Goal: Obtain resource: Download file/media

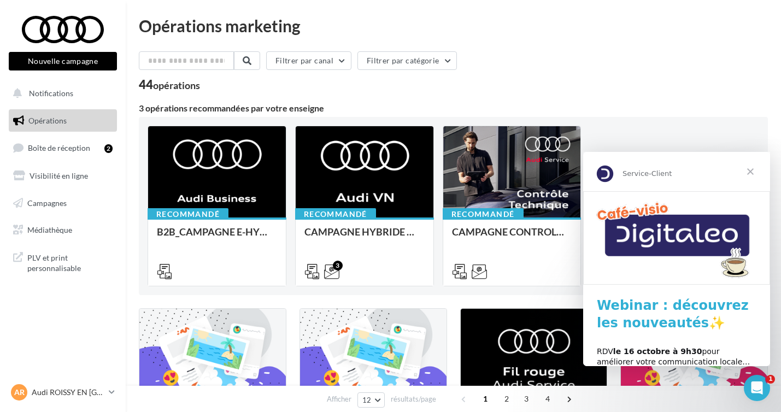
click at [757, 173] on span "Fermer" at bounding box center [750, 171] width 39 height 39
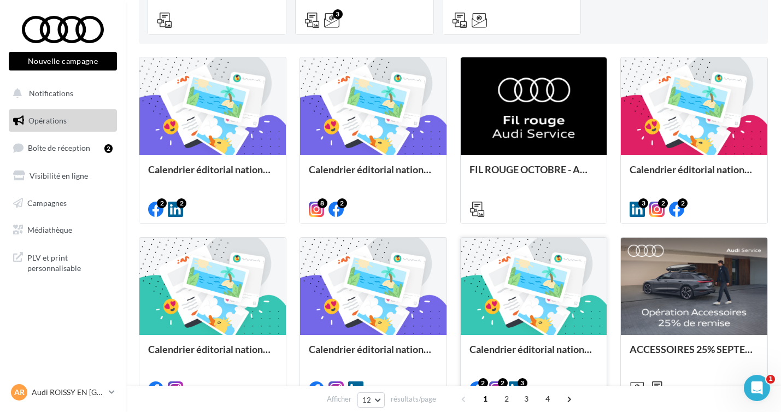
scroll to position [513, 0]
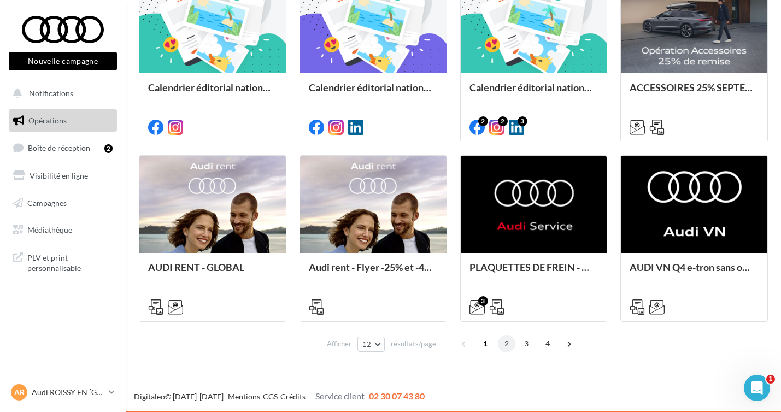
click at [509, 340] on span "2" at bounding box center [506, 343] width 17 height 17
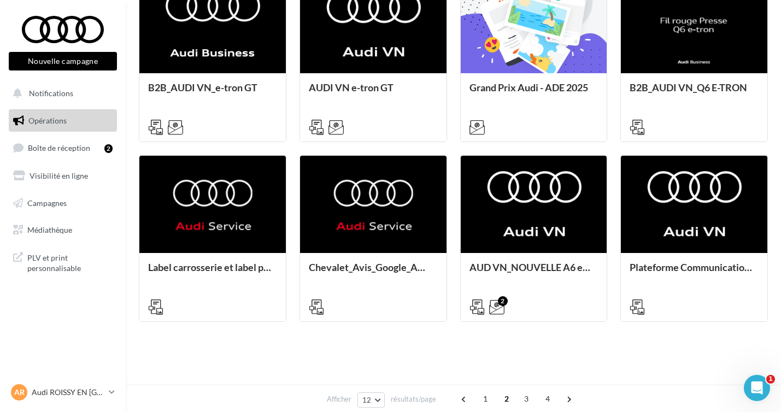
scroll to position [265, 0]
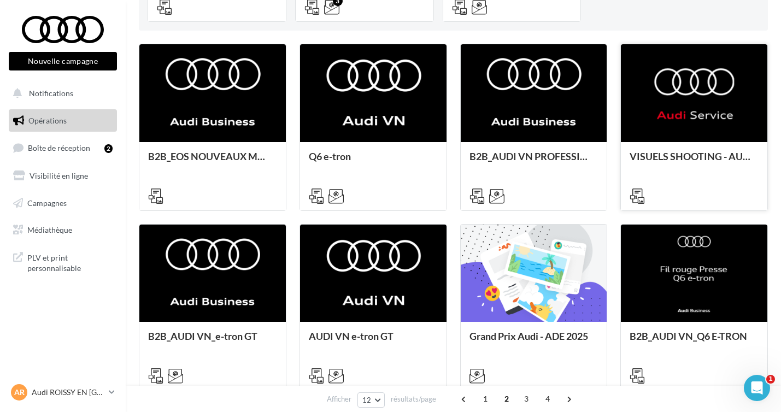
click at [683, 135] on div at bounding box center [694, 93] width 147 height 98
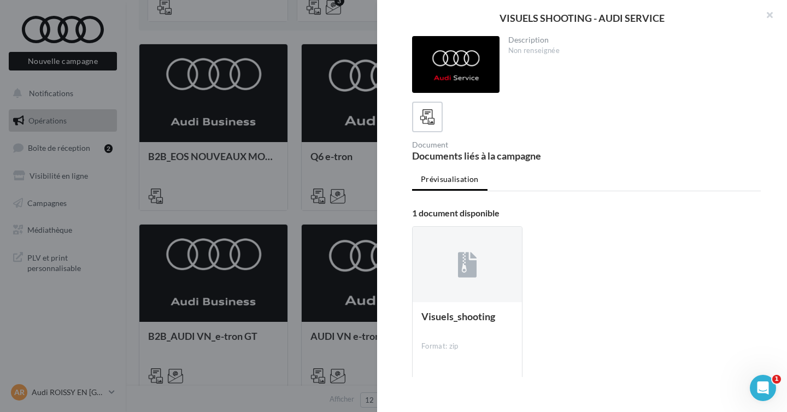
click at [231, 136] on div at bounding box center [393, 206] width 787 height 412
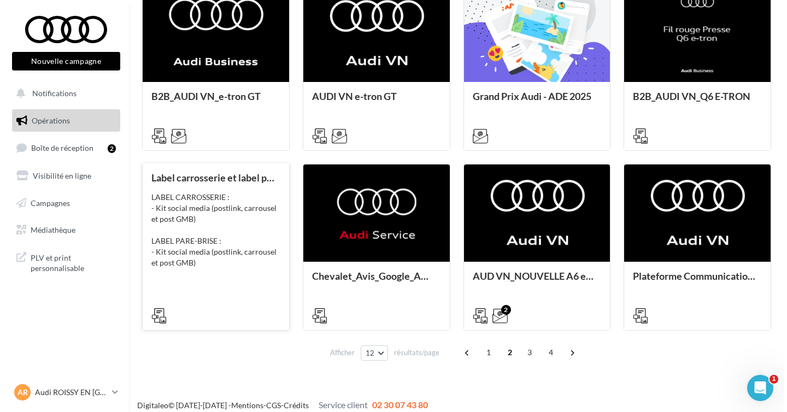
scroll to position [505, 0]
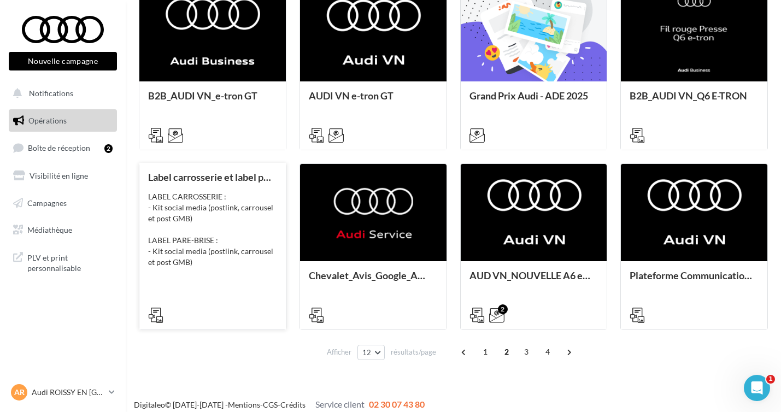
click at [220, 284] on div "Label carrosserie et label pare-brise - AUDI SERVICE LABEL CARROSSERIE : - Kit …" at bounding box center [212, 246] width 129 height 148
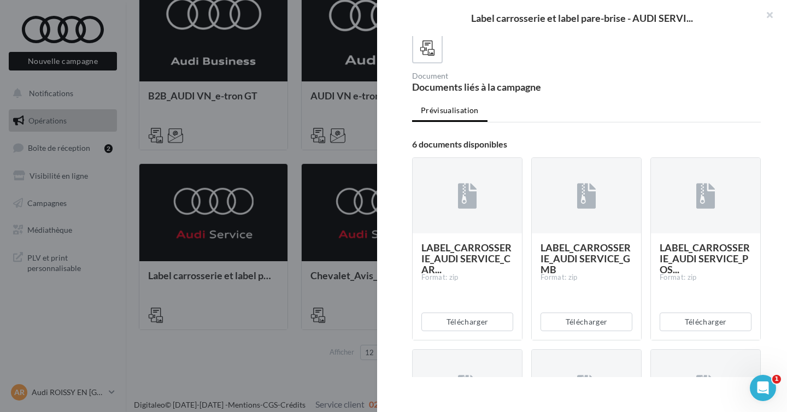
scroll to position [79, 0]
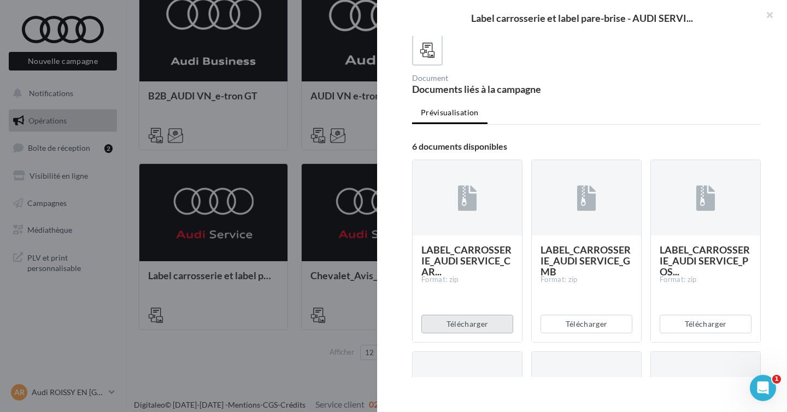
click at [485, 316] on button "Télécharger" at bounding box center [468, 324] width 92 height 19
click at [593, 323] on button "Télécharger" at bounding box center [587, 324] width 92 height 19
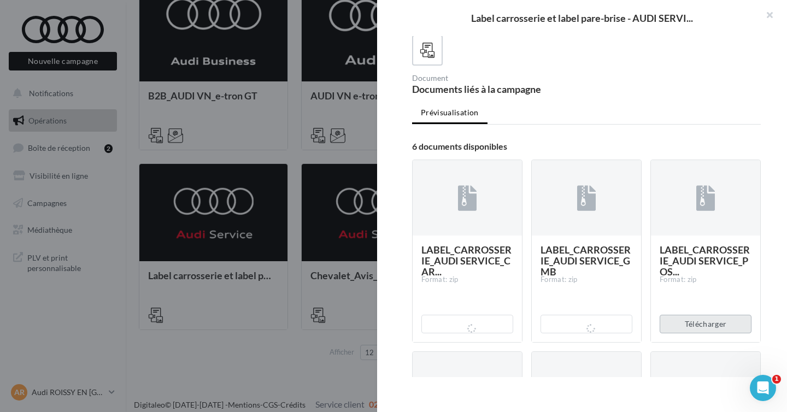
click at [706, 318] on button "Télécharger" at bounding box center [706, 324] width 92 height 19
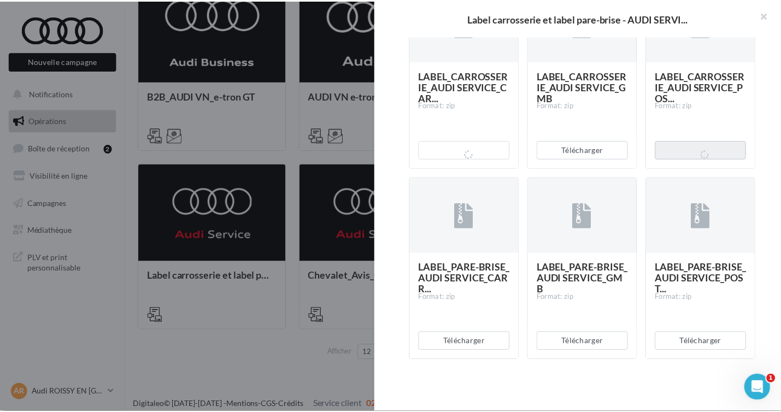
scroll to position [254, 0]
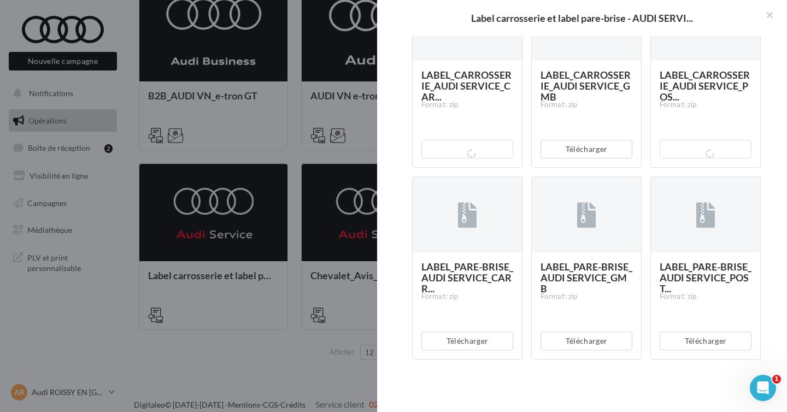
click at [478, 358] on div "Télécharger" at bounding box center [467, 341] width 109 height 36
click at [480, 346] on button "Télécharger" at bounding box center [468, 341] width 92 height 19
click at [599, 341] on button "Télécharger" at bounding box center [587, 341] width 92 height 19
click at [703, 338] on button "Télécharger" at bounding box center [706, 341] width 92 height 19
click at [294, 254] on div at bounding box center [393, 206] width 787 height 412
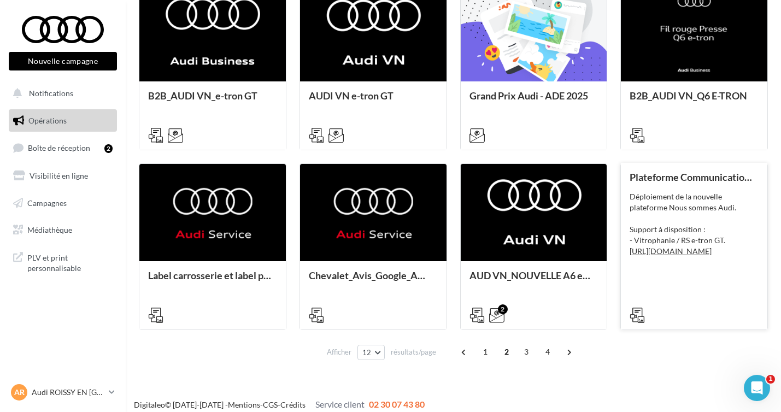
click at [737, 210] on div "Déploiement de la nouvelle plateforme Nous sommes Audi. Support à disposition :…" at bounding box center [694, 240] width 129 height 98
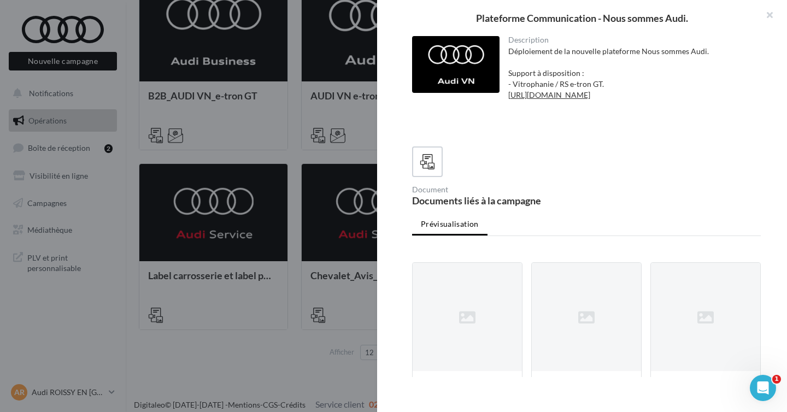
click at [737, 374] on div "Plateforme Communication - Nous sommes Audi. Description Déploiement de la nouv…" at bounding box center [456, 374] width 635 height 0
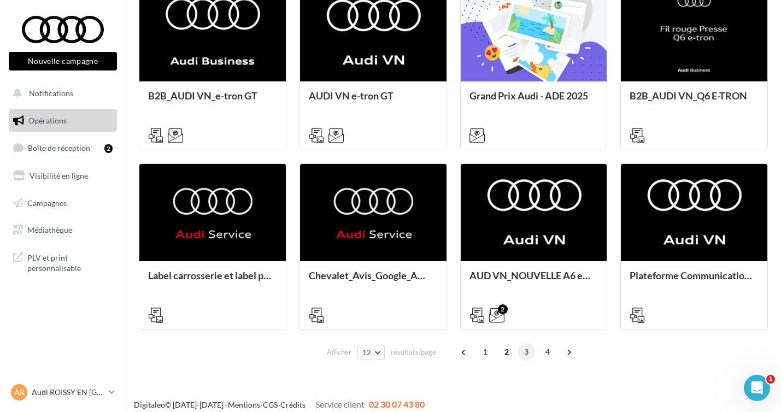
click at [529, 352] on span "3" at bounding box center [526, 351] width 17 height 17
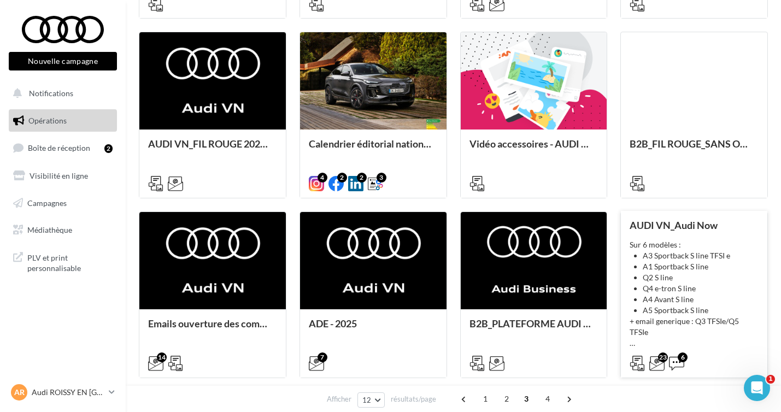
scroll to position [459, 0]
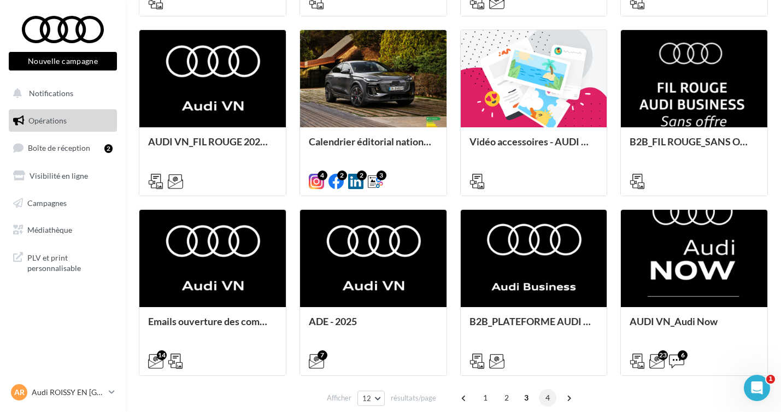
click at [547, 402] on span "4" at bounding box center [547, 397] width 17 height 17
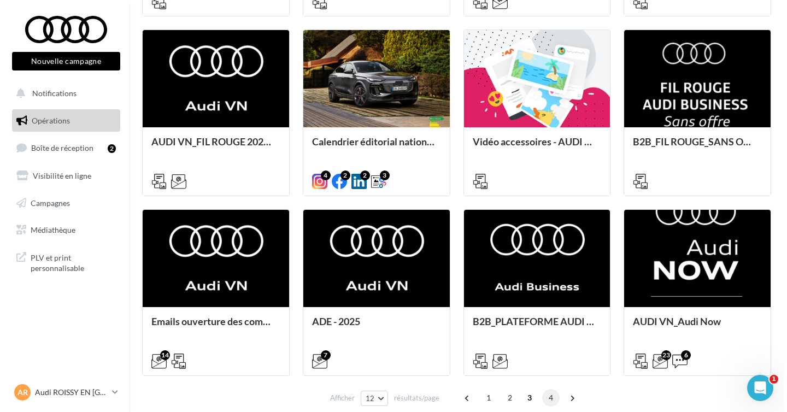
scroll to position [265, 0]
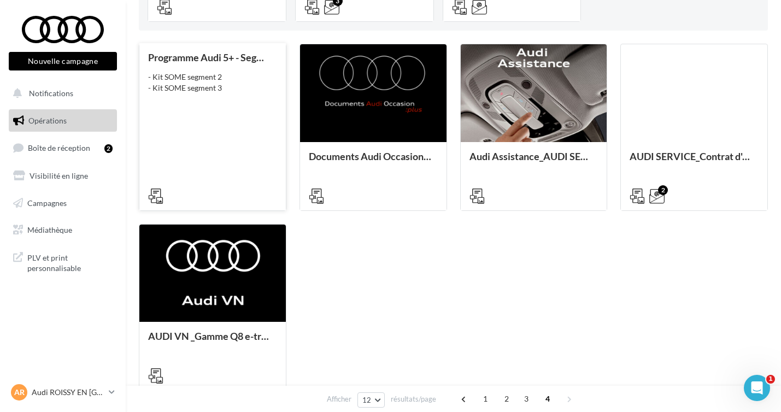
click at [233, 135] on div "Programme Audi 5+ - Segments 2&3 - AUDI SERVICE - Kit SOME segment 2 - Kit SOME…" at bounding box center [212, 126] width 129 height 148
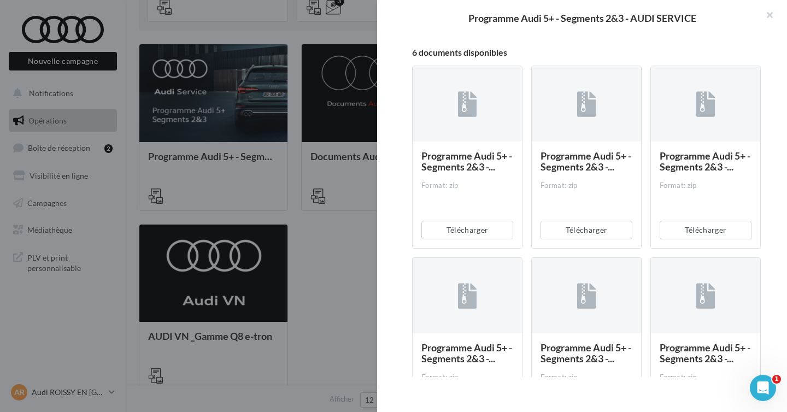
scroll to position [242, 0]
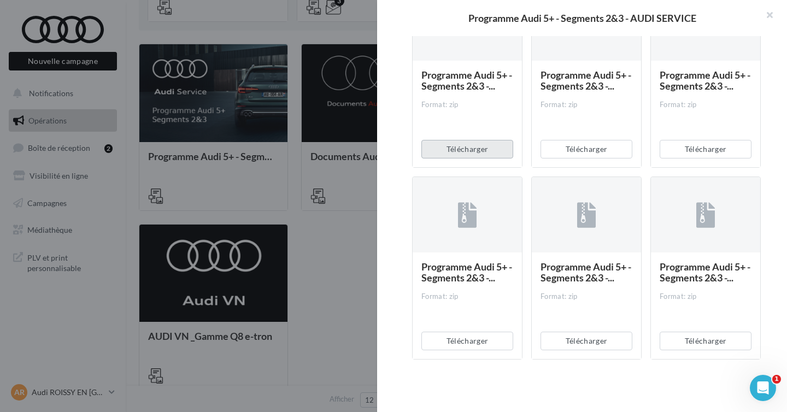
click at [484, 148] on button "Télécharger" at bounding box center [468, 149] width 92 height 19
click at [588, 144] on button "Télécharger" at bounding box center [587, 149] width 92 height 19
click at [712, 142] on button "Télécharger" at bounding box center [706, 149] width 92 height 19
click at [463, 333] on button "Télécharger" at bounding box center [468, 341] width 92 height 19
click at [575, 335] on button "Télécharger" at bounding box center [587, 341] width 92 height 19
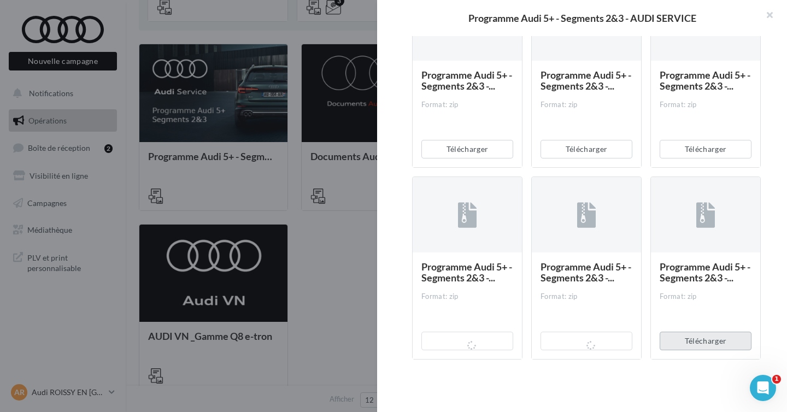
click at [677, 332] on button "Télécharger" at bounding box center [706, 341] width 92 height 19
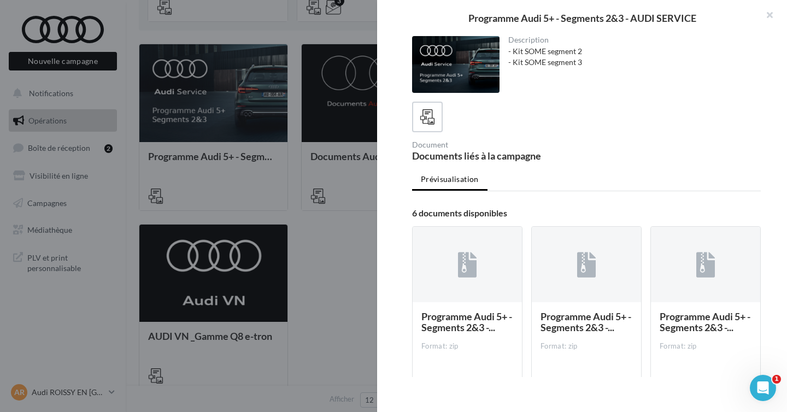
drag, startPoint x: 289, startPoint y: 232, endPoint x: 293, endPoint y: 226, distance: 7.1
click at [290, 233] on div at bounding box center [393, 206] width 787 height 412
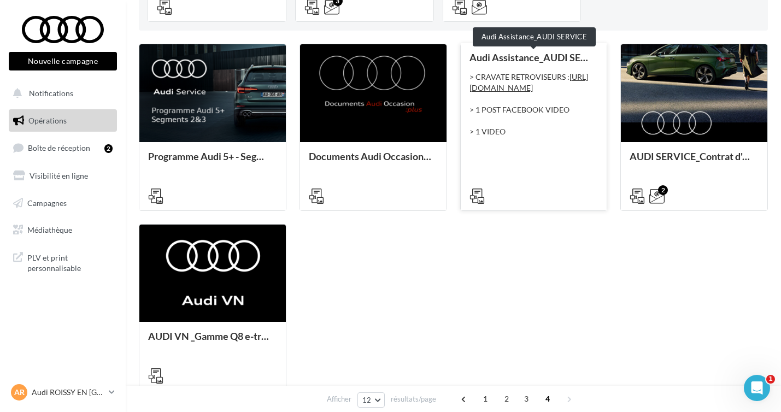
click at [560, 54] on div "Audi Assistance_AUDI SERVICE" at bounding box center [534, 57] width 129 height 11
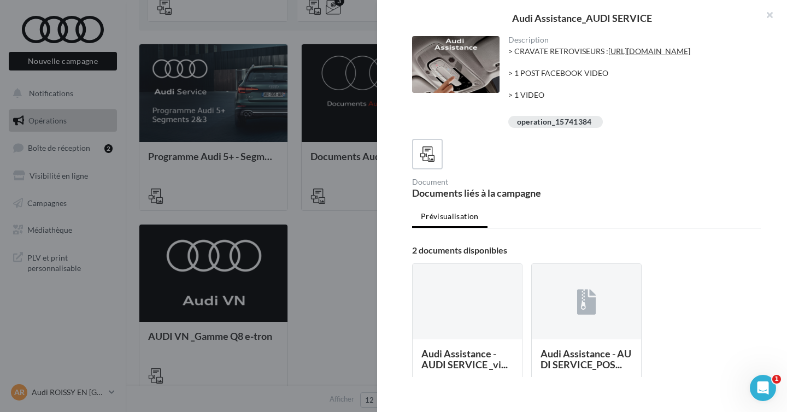
click at [148, 323] on div at bounding box center [393, 206] width 787 height 412
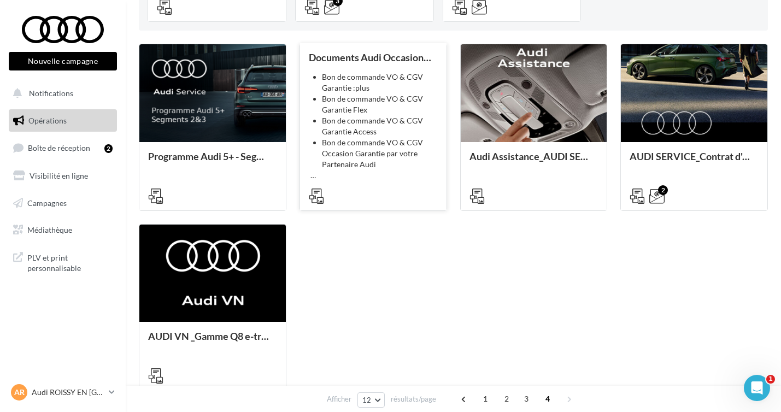
click at [399, 80] on li "Bon de commande VO & CGV Garantie :plus" at bounding box center [380, 83] width 116 height 22
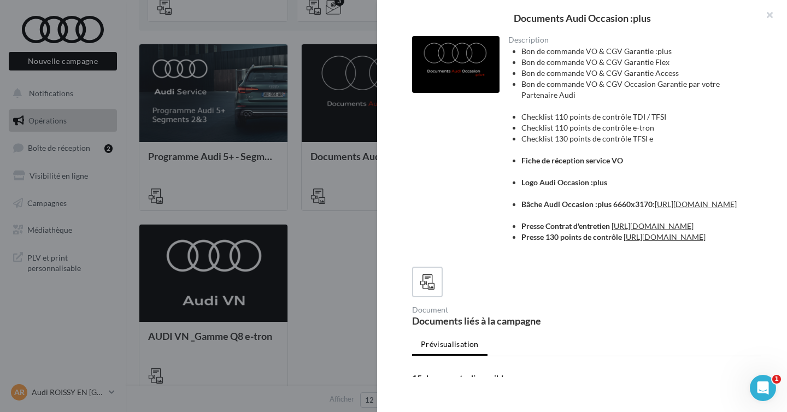
click at [335, 260] on div at bounding box center [393, 206] width 787 height 412
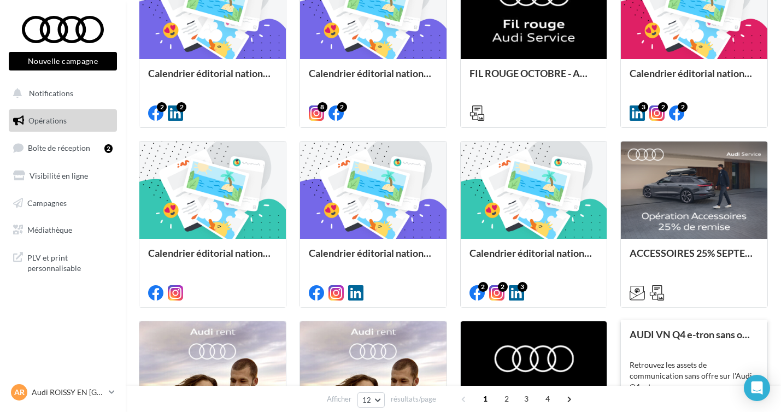
scroll to position [513, 0]
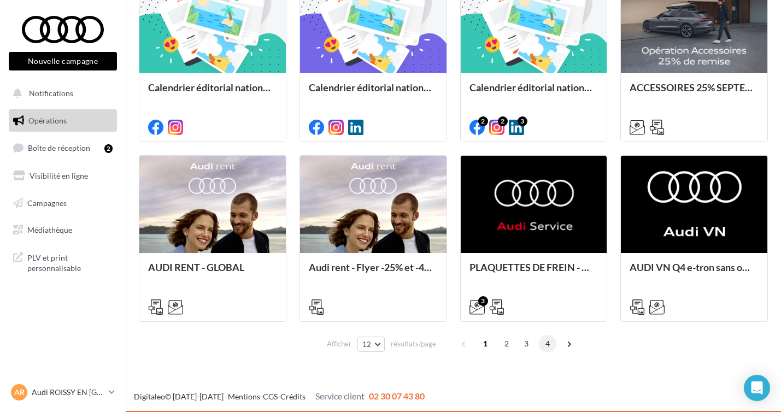
click at [545, 344] on span "4" at bounding box center [547, 343] width 17 height 17
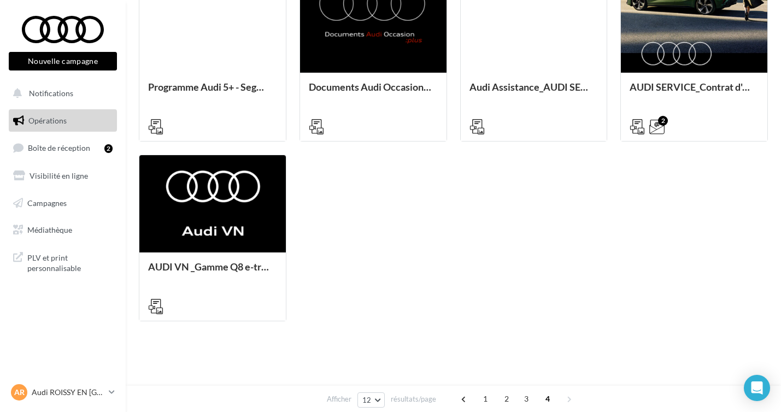
scroll to position [265, 0]
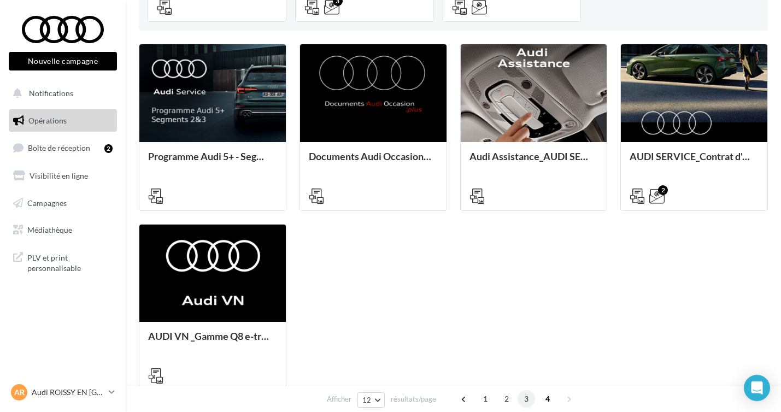
click at [530, 403] on span "3" at bounding box center [526, 398] width 17 height 17
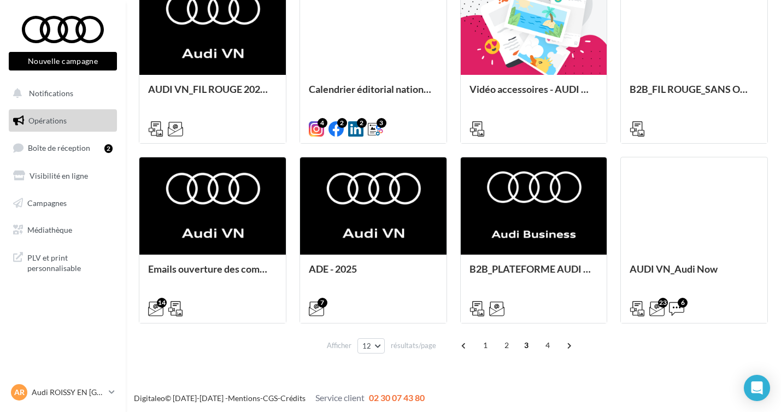
scroll to position [513, 0]
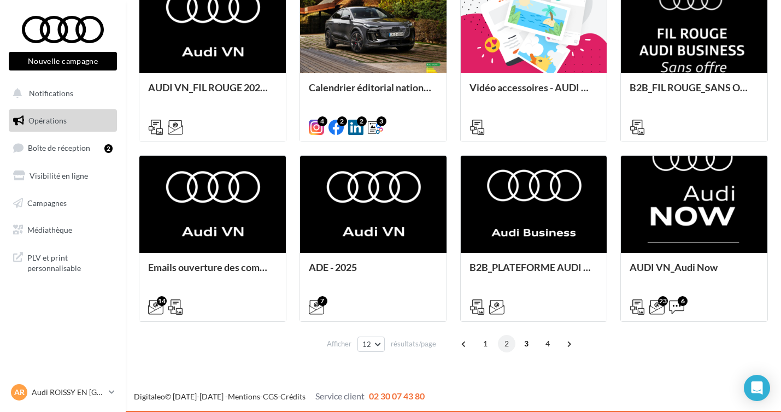
click at [510, 340] on span "2" at bounding box center [506, 343] width 17 height 17
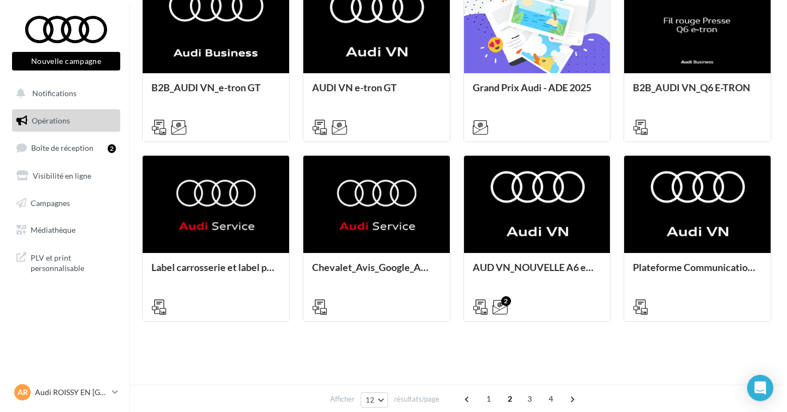
scroll to position [265, 0]
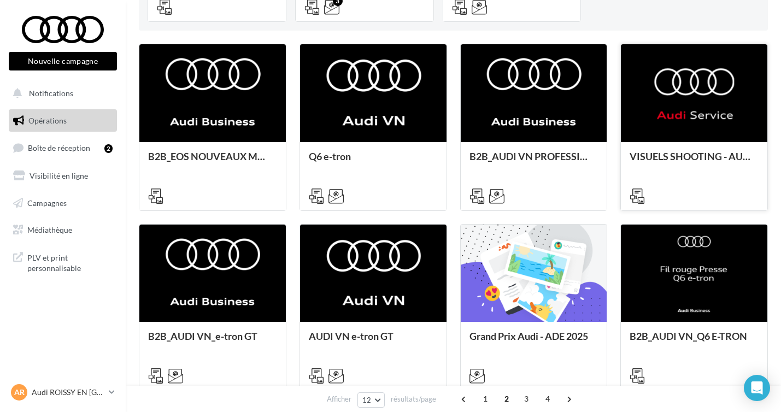
click at [714, 98] on div at bounding box center [694, 93] width 147 height 98
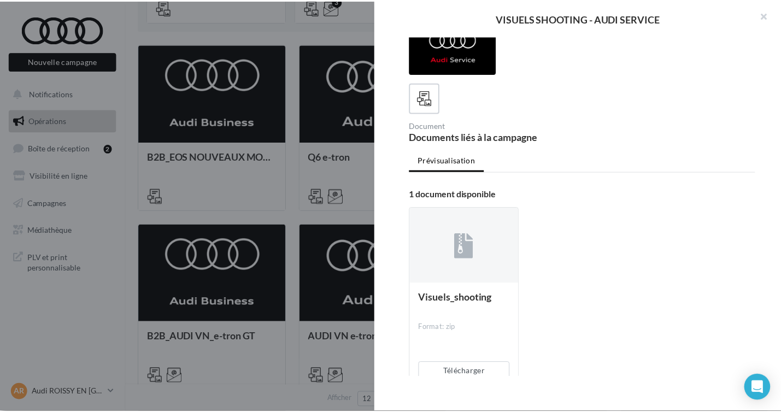
scroll to position [50, 0]
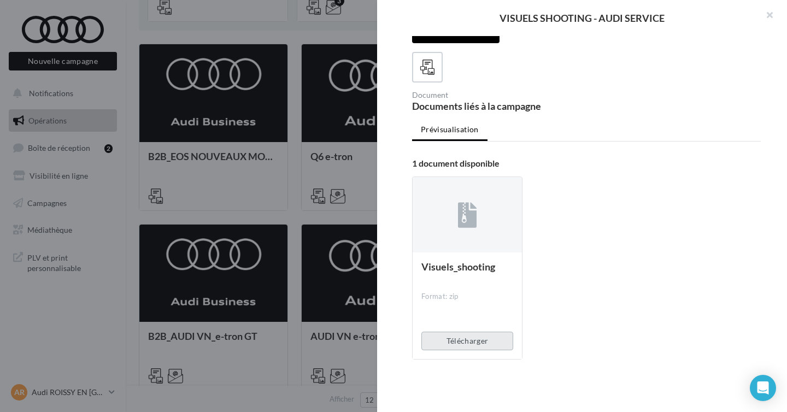
click at [476, 338] on button "Télécharger" at bounding box center [468, 341] width 92 height 19
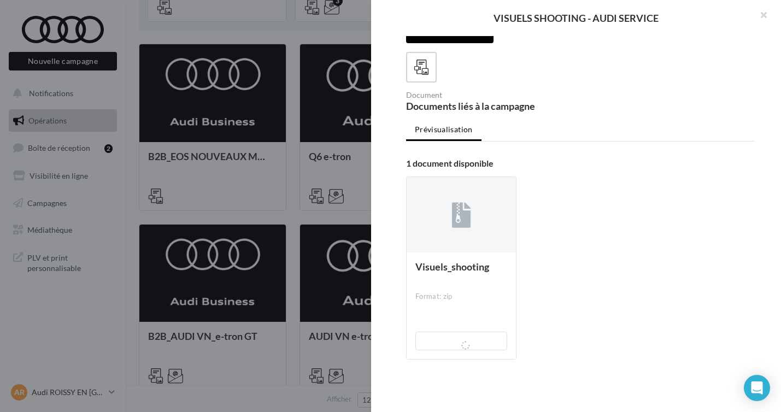
click at [73, 395] on div at bounding box center [390, 206] width 781 height 412
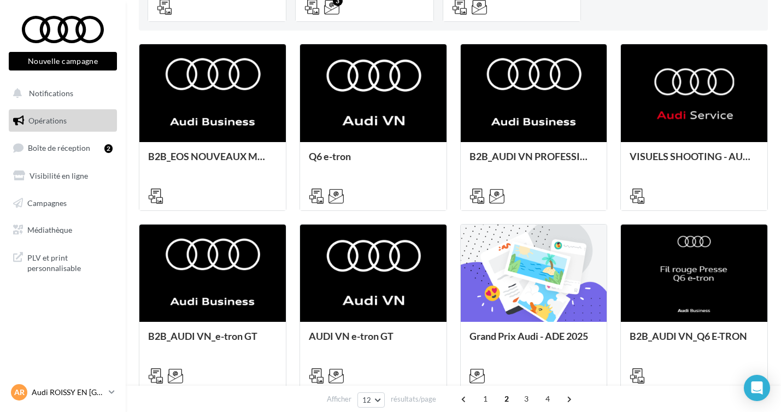
click at [85, 398] on p "Audi ROISSY EN [GEOGRAPHIC_DATA]" at bounding box center [68, 392] width 73 height 11
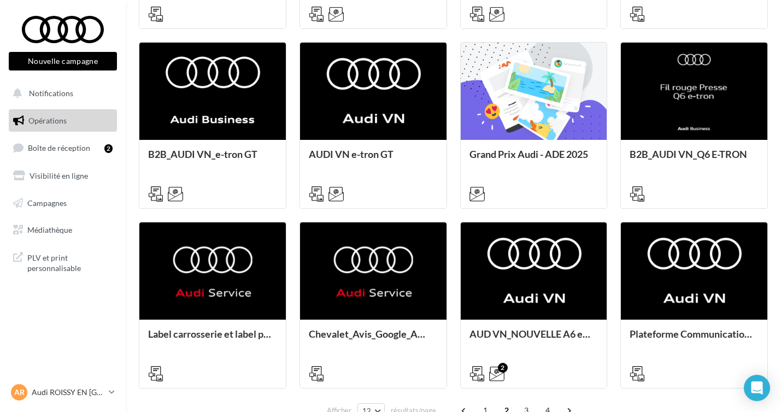
scroll to position [84, 0]
